Goal: Information Seeking & Learning: Check status

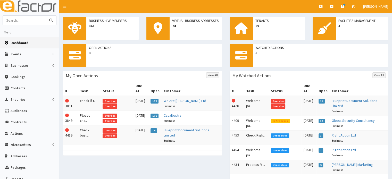
click at [31, 21] on input "text" at bounding box center [24, 20] width 43 height 9
type input "tony wood"
click at [46, 16] on button "submit" at bounding box center [51, 20] width 10 height 9
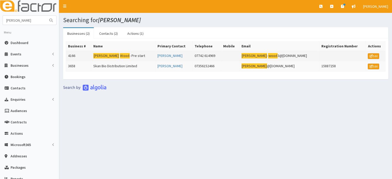
click at [119, 54] on td "Tony Wood - Pre start" at bounding box center [123, 56] width 64 height 10
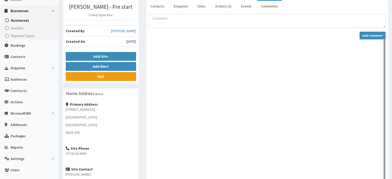
scroll to position [52, 0]
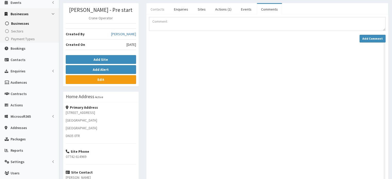
click at [157, 10] on link "Contacts" at bounding box center [157, 9] width 22 height 11
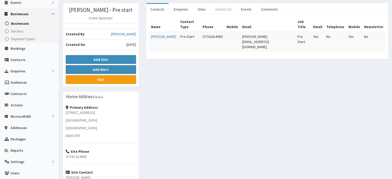
click at [225, 8] on link "Actions (1)" at bounding box center [223, 9] width 24 height 11
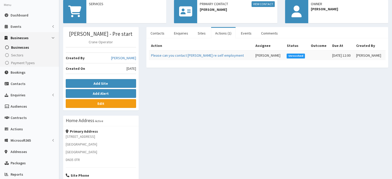
scroll to position [0, 0]
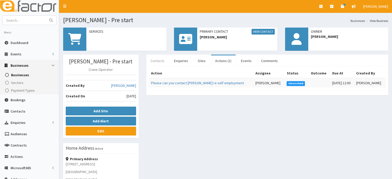
click at [155, 61] on link "Contacts" at bounding box center [157, 60] width 22 height 11
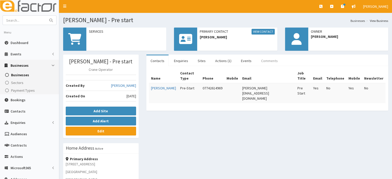
click at [264, 58] on link "Comments" at bounding box center [269, 60] width 25 height 11
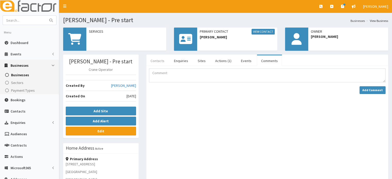
click at [164, 61] on link "Contacts" at bounding box center [157, 60] width 22 height 11
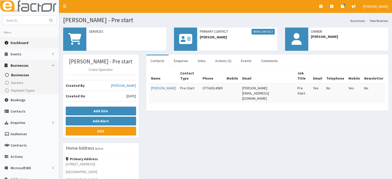
click at [33, 43] on link "Dashboard" at bounding box center [29, 42] width 59 height 11
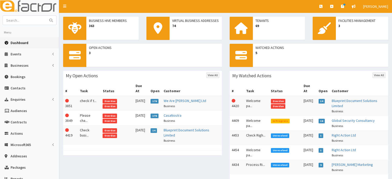
click at [138, 150] on div at bounding box center [142, 152] width 159 height 5
click at [29, 22] on input "text" at bounding box center [24, 20] width 43 height 9
type input "mirium"
click at [46, 16] on button "submit" at bounding box center [51, 20] width 10 height 9
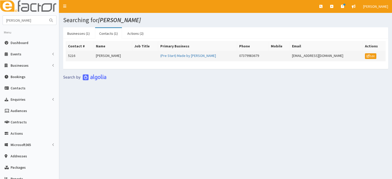
click at [124, 54] on td "[PERSON_NAME]" at bounding box center [112, 56] width 39 height 10
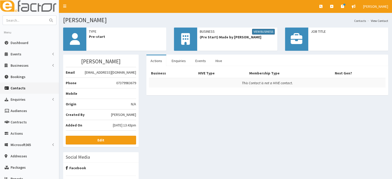
click at [269, 31] on link "View Business" at bounding box center [263, 32] width 23 height 6
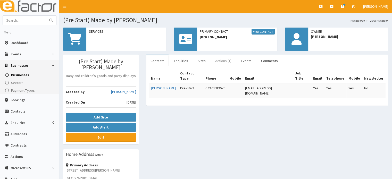
click at [219, 63] on link "Actions (1)" at bounding box center [223, 60] width 24 height 11
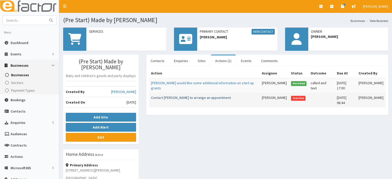
click at [206, 98] on link "Contact [PERSON_NAME] to arrange an appointment" at bounding box center [191, 97] width 80 height 5
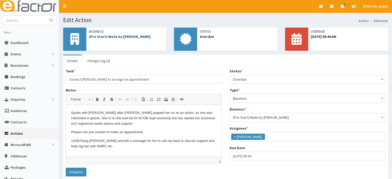
click at [128, 37] on link "(Pre Start) Made by [PERSON_NAME]" at bounding box center [120, 36] width 62 height 5
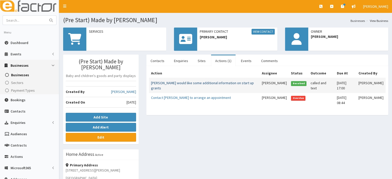
click at [220, 82] on link "Miriam would like some additional information on start up grants" at bounding box center [202, 86] width 103 height 10
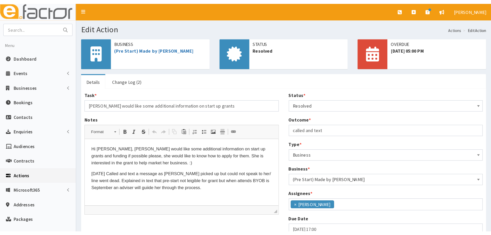
scroll to position [18, 0]
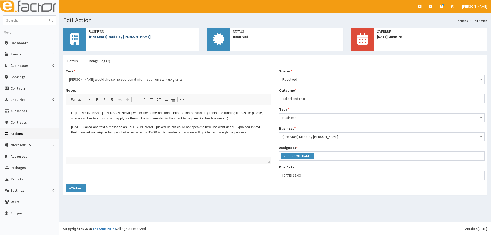
click at [117, 37] on link "(Pre Start) Made by [PERSON_NAME]" at bounding box center [120, 36] width 62 height 5
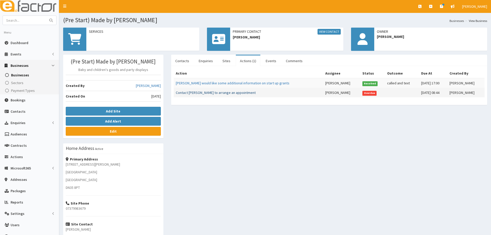
click at [222, 92] on link "Contact [PERSON_NAME] to arrange an appointment" at bounding box center [216, 92] width 80 height 5
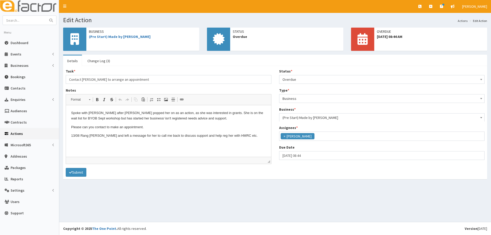
scroll to position [13, 0]
click at [105, 41] on div "Business (Pre Start) Made by Miriam" at bounding box center [131, 39] width 136 height 23
click at [105, 38] on link "(Pre Start) Made by [PERSON_NAME]" at bounding box center [120, 36] width 62 height 5
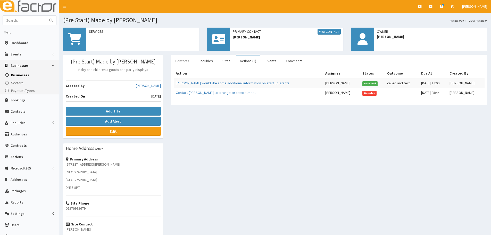
click at [185, 63] on link "Contacts" at bounding box center [182, 60] width 22 height 11
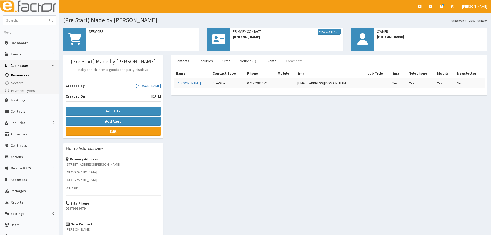
click at [298, 62] on link "Comments" at bounding box center [293, 60] width 25 height 11
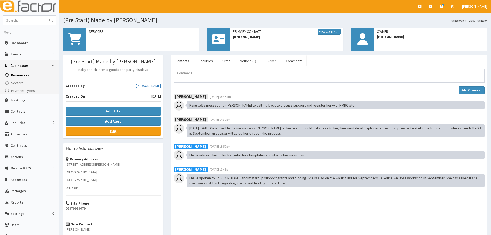
drag, startPoint x: 264, startPoint y: 59, endPoint x: 261, endPoint y: 59, distance: 2.9
click at [264, 59] on link "Events" at bounding box center [270, 60] width 19 height 11
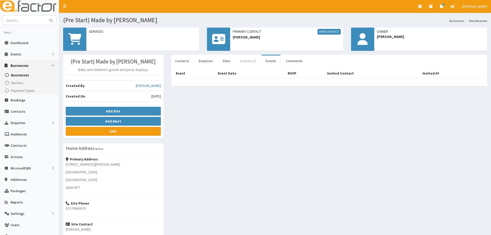
click at [248, 62] on link "Actions (1)" at bounding box center [248, 60] width 24 height 11
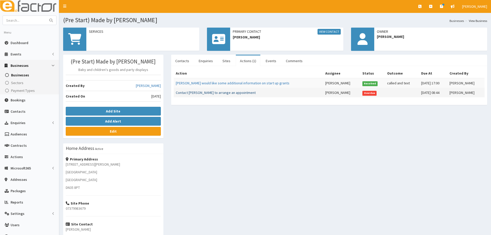
click at [222, 92] on link "Contact [PERSON_NAME] to arrange an appointment" at bounding box center [216, 92] width 80 height 5
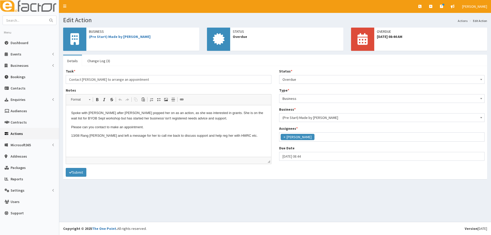
scroll to position [13, 0]
click at [100, 63] on link "Change Log (3)" at bounding box center [98, 60] width 31 height 11
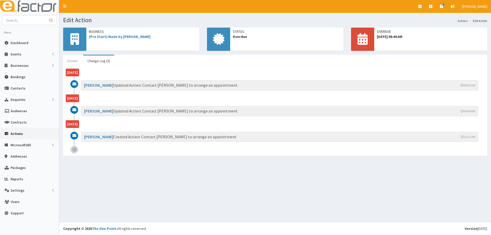
click at [76, 64] on link "Details" at bounding box center [72, 60] width 19 height 11
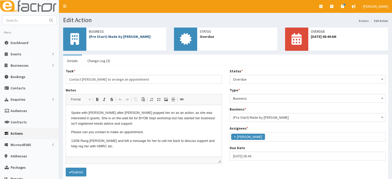
click at [111, 37] on link "(Pre Start) Made by [PERSON_NAME]" at bounding box center [120, 36] width 62 height 5
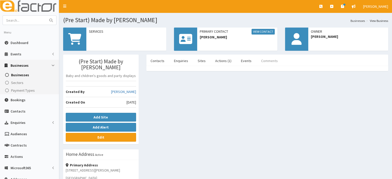
click at [264, 59] on link "Comments" at bounding box center [269, 60] width 25 height 11
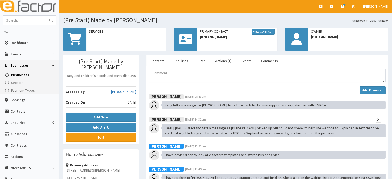
drag, startPoint x: 330, startPoint y: 135, endPoint x: 198, endPoint y: 127, distance: 132.3
click at [198, 127] on div "[DATE] [DATE] Called and text a message as [PERSON_NAME] picked up but could no…" at bounding box center [274, 130] width 224 height 13
